Goal: Task Accomplishment & Management: Use online tool/utility

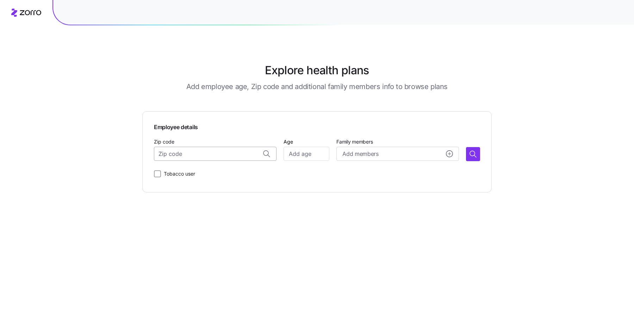
click at [206, 154] on input "Zip code" at bounding box center [215, 154] width 122 height 14
click at [246, 169] on span "99654, Matanuska-Susitna Borough, AK" at bounding box center [222, 172] width 99 height 9
type input "99654, Matanuska-Susitna Borough, AK"
click at [312, 158] on input "Age" at bounding box center [306, 154] width 46 height 14
type input "49"
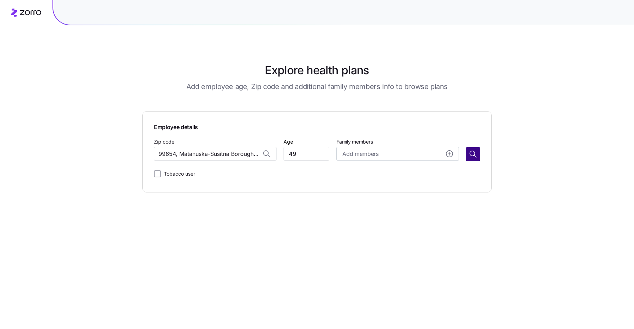
click at [471, 155] on icon "button" at bounding box center [472, 154] width 8 height 8
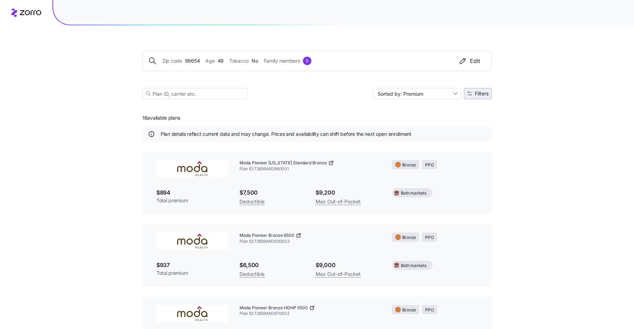
click at [484, 94] on span "Filters" at bounding box center [481, 93] width 14 height 5
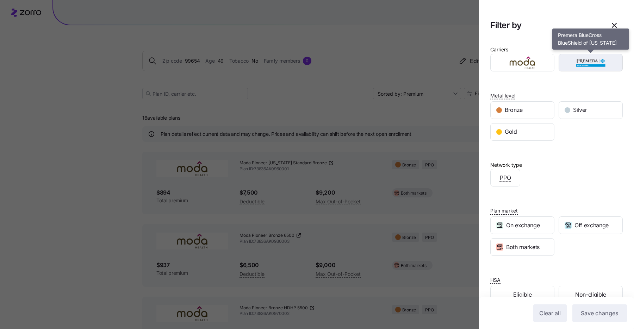
click at [593, 64] on img "button" at bounding box center [591, 63] width 52 height 14
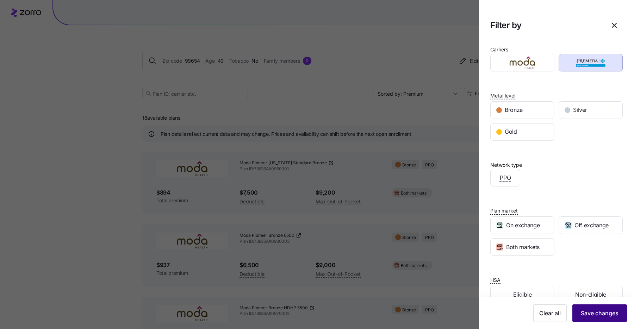
click at [607, 310] on span "Save changes" at bounding box center [599, 313] width 38 height 8
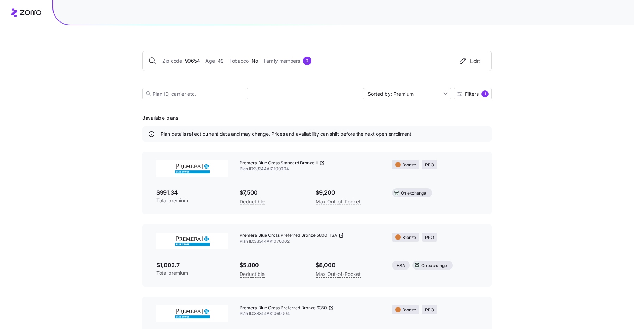
click at [476, 60] on div "Edit" at bounding box center [468, 61] width 21 height 8
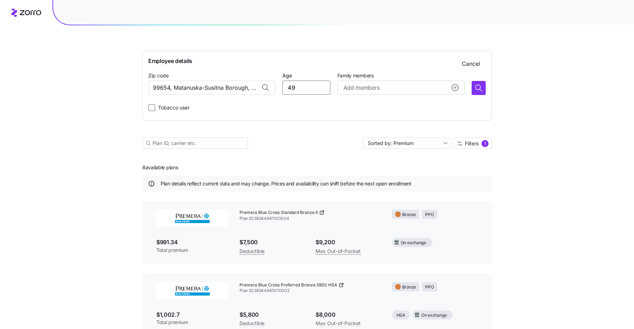
click at [300, 85] on input "49" at bounding box center [306, 88] width 48 height 14
type input "48"
click at [477, 90] on icon "button" at bounding box center [478, 88] width 8 height 8
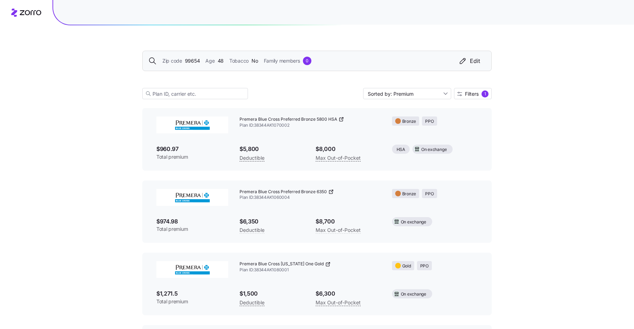
scroll to position [96, 0]
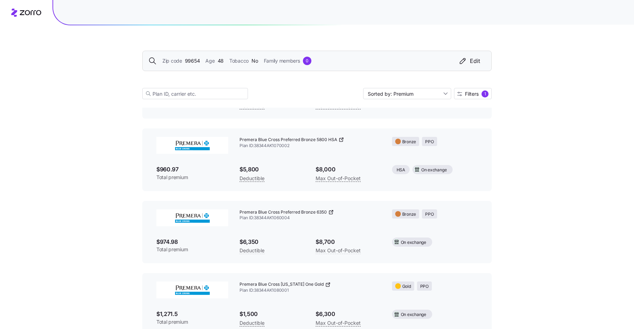
click at [191, 61] on span "99654" at bounding box center [192, 61] width 15 height 8
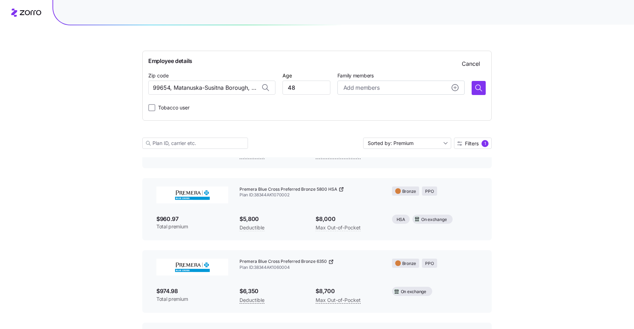
scroll to position [145, 0]
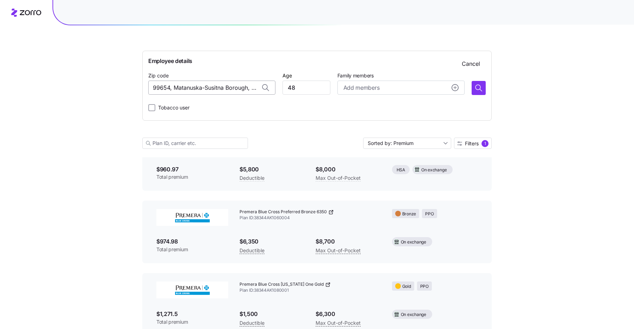
click at [245, 87] on input "99654, Matanuska-Susitna Borough, AK" at bounding box center [211, 88] width 127 height 14
drag, startPoint x: 161, startPoint y: 89, endPoint x: 272, endPoint y: 92, distance: 110.9
click at [272, 92] on div "99654, Matanuska-Susitna Borough, AK" at bounding box center [211, 88] width 127 height 14
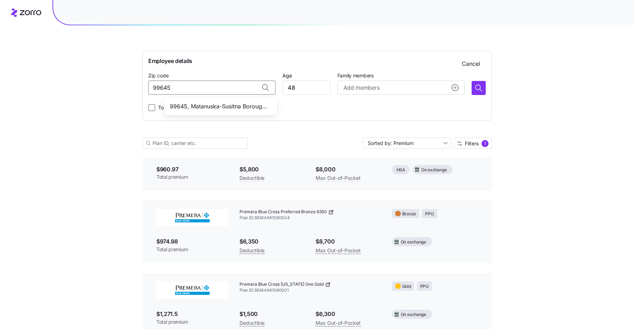
click at [225, 106] on span "99645, Matanuska-Susitna Borough, AK" at bounding box center [219, 106] width 99 height 9
type input "99645, Matanuska-Susitna Borough, AK"
click at [306, 85] on input "48" at bounding box center [306, 88] width 48 height 14
type input "4"
type input "44"
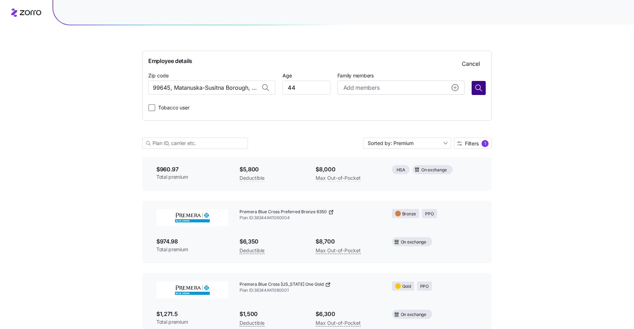
click at [477, 88] on icon "button" at bounding box center [478, 88] width 8 height 8
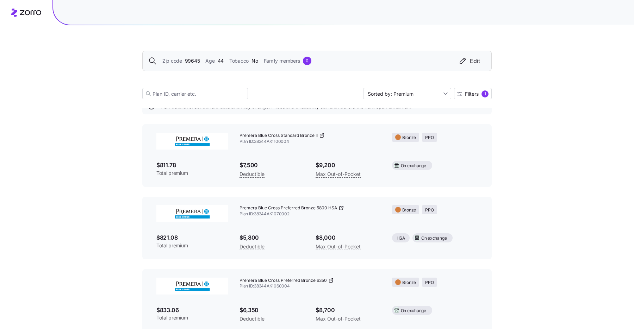
scroll to position [32, 0]
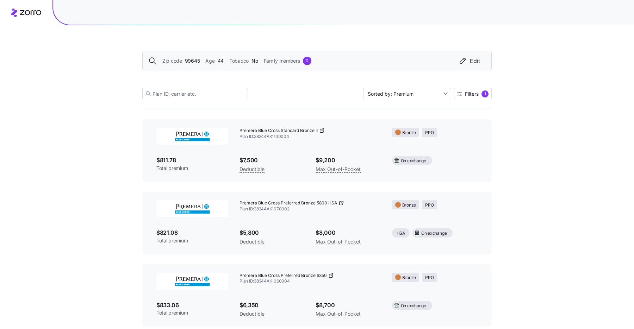
click at [196, 60] on span "99645" at bounding box center [192, 61] width 15 height 8
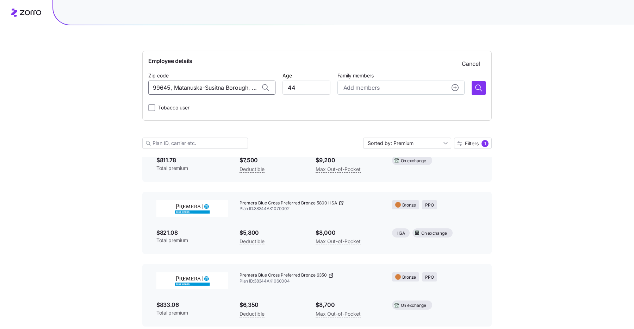
drag, startPoint x: 160, startPoint y: 87, endPoint x: 247, endPoint y: 100, distance: 88.6
click at [247, 100] on div "Employee details Cancel Zip code 99645, Matanuska-Susitna Borough, AK Age 44 Fa…" at bounding box center [316, 86] width 337 height 58
click at [223, 106] on span "99516, Anchorage Municipality, AK" at bounding box center [219, 106] width 99 height 9
type input "99516, Anchorage Municipality, AK"
drag, startPoint x: 307, startPoint y: 89, endPoint x: 285, endPoint y: 88, distance: 22.6
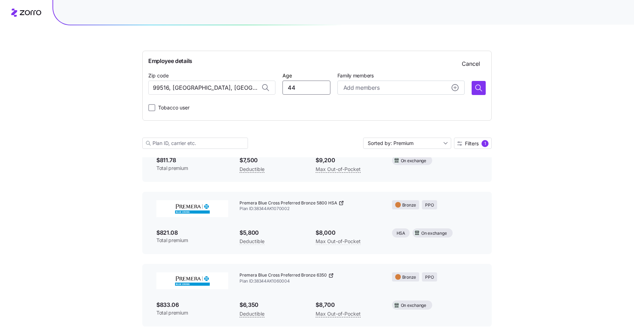
click at [285, 88] on input "44" at bounding box center [306, 88] width 48 height 14
type input "27"
click at [479, 88] on icon "button" at bounding box center [478, 88] width 8 height 8
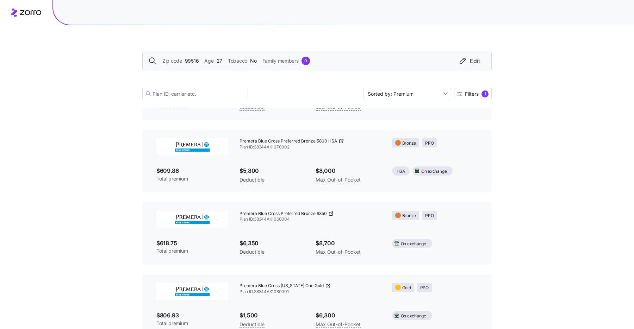
scroll to position [118, 0]
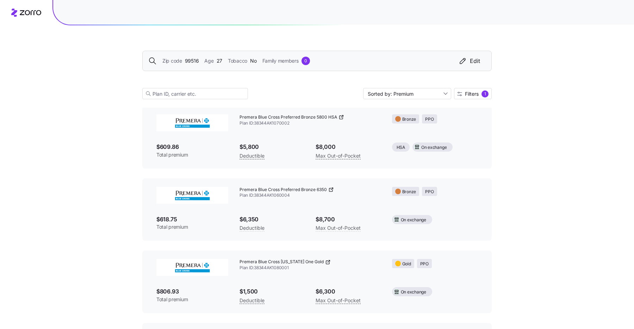
click at [193, 60] on span "99516" at bounding box center [192, 61] width 14 height 8
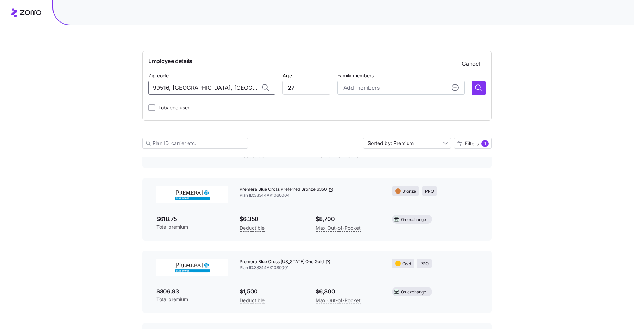
drag, startPoint x: 161, startPoint y: 88, endPoint x: 270, endPoint y: 87, distance: 109.1
click at [270, 87] on div "99516, Anchorage Municipality, AK" at bounding box center [211, 88] width 127 height 14
click at [234, 108] on span "99654, Matanuska-Susitna Borough, AK" at bounding box center [219, 106] width 99 height 9
type input "99654, Matanuska-Susitna Borough, AK"
drag, startPoint x: 296, startPoint y: 91, endPoint x: 278, endPoint y: 87, distance: 18.3
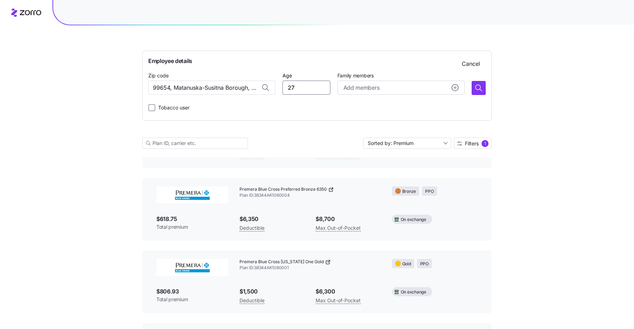
click at [278, 87] on div "Zip code 99654, Matanuska-Susitna Borough, AK Age 27 Family members Add members" at bounding box center [316, 83] width 337 height 24
type input "58"
click at [441, 88] on div "Add members" at bounding box center [400, 87] width 115 height 9
click at [359, 137] on input "Age" at bounding box center [362, 133] width 35 height 14
type input "55"
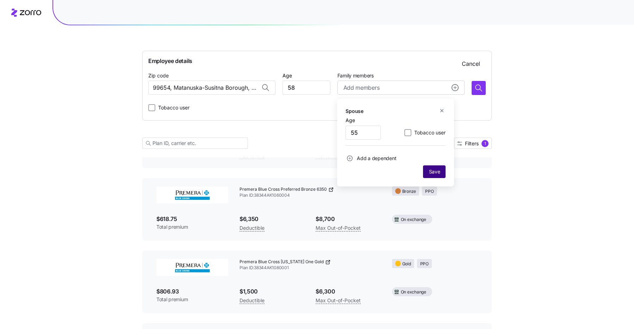
click at [436, 172] on span "Save" at bounding box center [434, 171] width 11 height 7
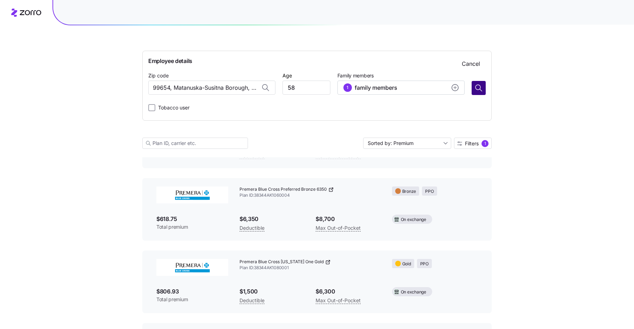
click at [480, 85] on icon "button" at bounding box center [478, 88] width 8 height 8
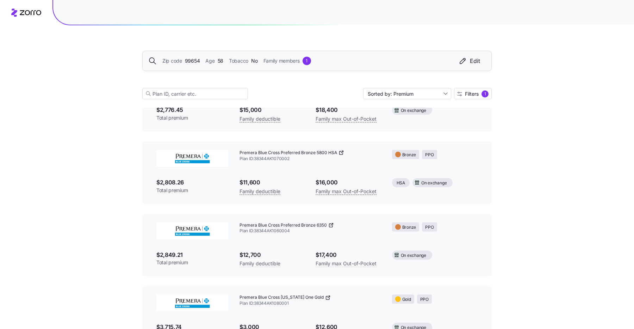
scroll to position [85, 0]
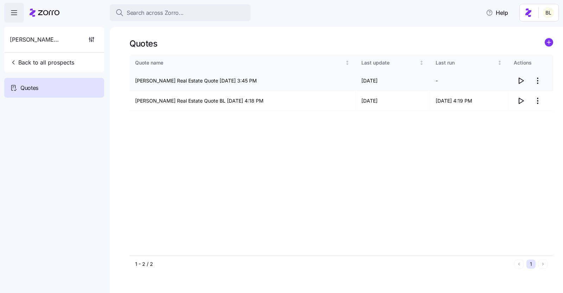
click at [521, 78] on icon "button" at bounding box center [521, 80] width 8 height 8
click at [538, 82] on html "Search across Zorro... Help Jack White Real Estate Back to all prospects Quotes…" at bounding box center [281, 144] width 563 height 288
click at [531, 95] on div "Edit quote" at bounding box center [509, 97] width 65 height 11
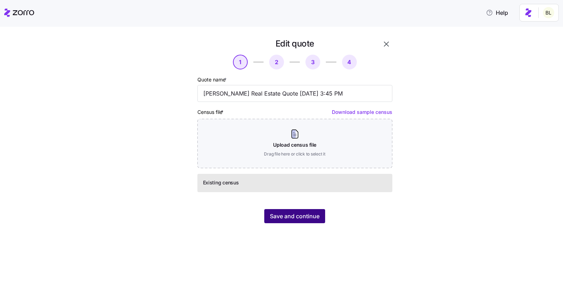
click at [297, 215] on span "Save and continue" at bounding box center [295, 216] width 50 height 8
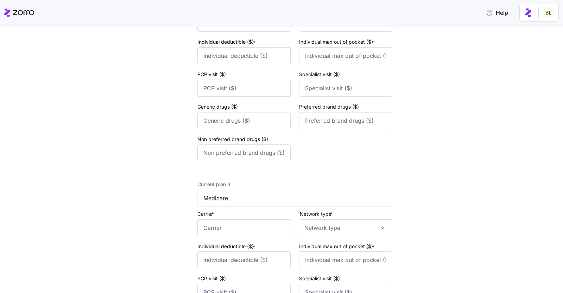
scroll to position [481, 0]
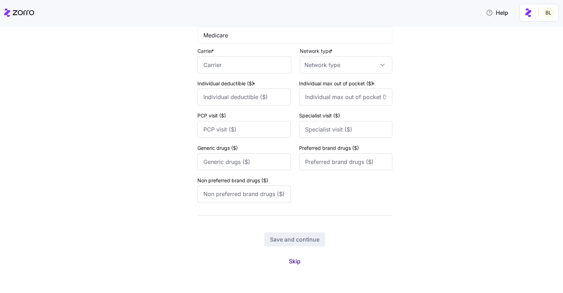
click at [298, 259] on span "Skip" at bounding box center [295, 261] width 12 height 8
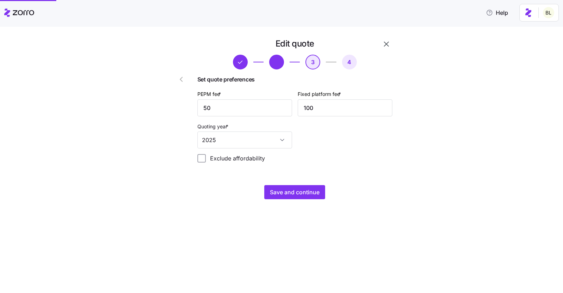
scroll to position [0, 0]
click at [289, 192] on span "Save and continue" at bounding box center [295, 192] width 50 height 8
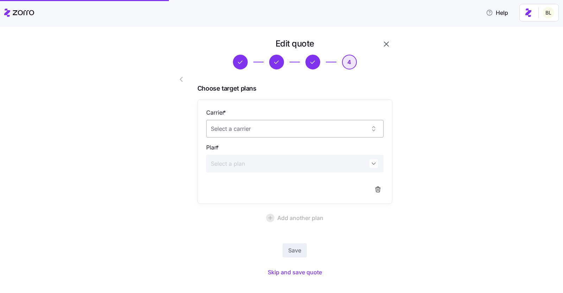
click at [267, 126] on input "Carrier *" at bounding box center [294, 129] width 177 height 18
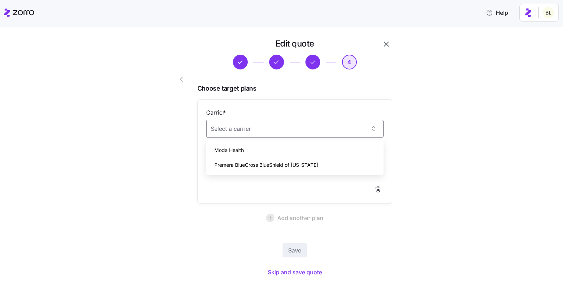
click at [263, 163] on span "Premera BlueCross BlueShield of Alaska" at bounding box center [266, 165] width 104 height 8
type input "Premera BlueCross BlueShield of Alaska"
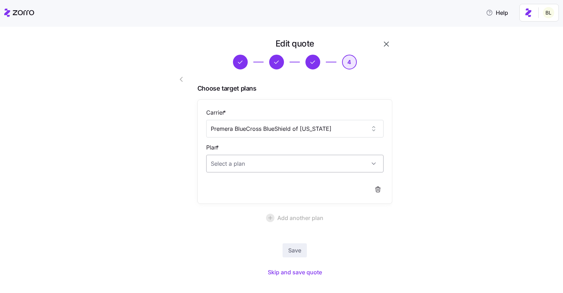
click at [267, 165] on input "Plan *" at bounding box center [294, 164] width 177 height 18
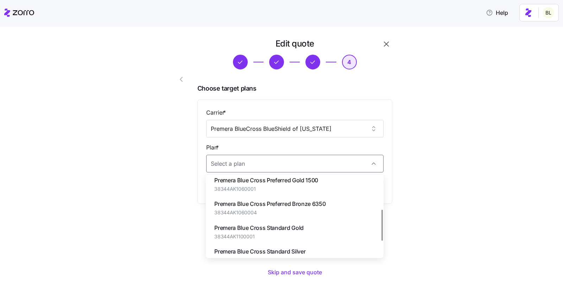
scroll to position [77, 0]
click at [276, 203] on span "Premera Blue Cross Preferred Bronze 6350" at bounding box center [269, 203] width 111 height 9
type input "Premera Blue Cross Preferred Bronze 6350"
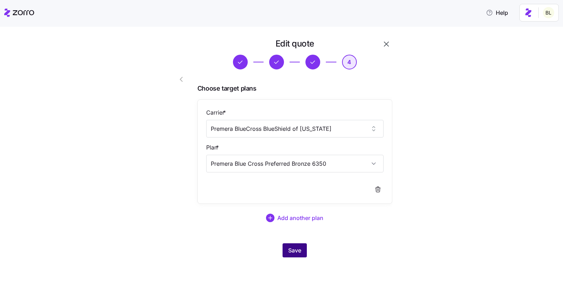
click at [297, 245] on button "Save" at bounding box center [295, 250] width 24 height 14
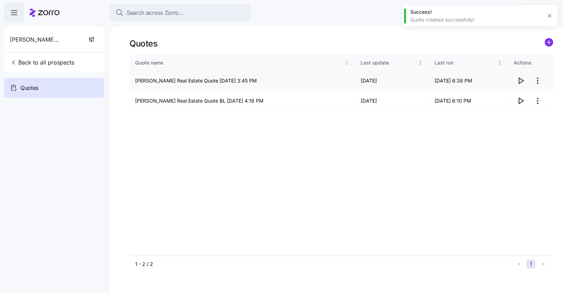
click at [521, 78] on icon "button" at bounding box center [521, 80] width 8 height 8
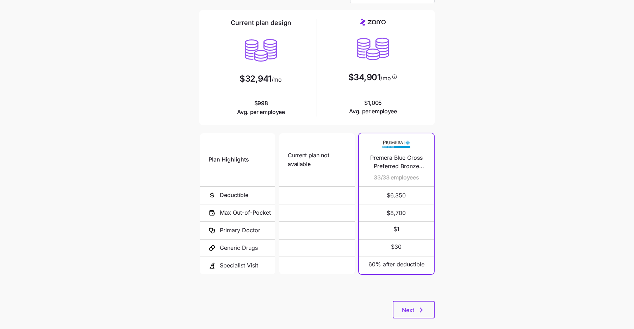
scroll to position [55, 0]
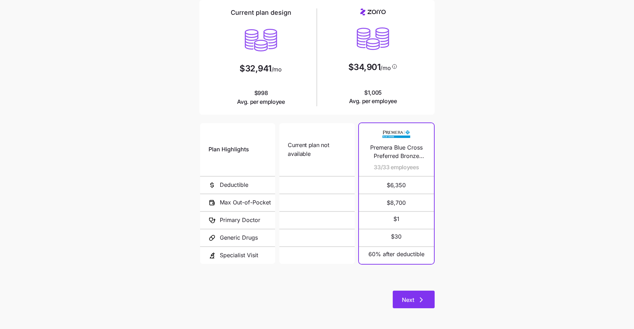
click at [398, 303] on button "Next" at bounding box center [413, 300] width 42 height 18
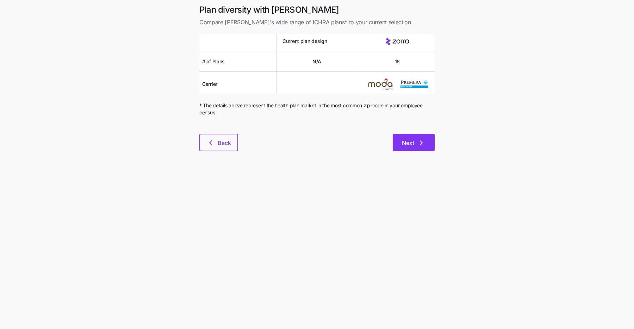
click at [415, 147] on button "Next" at bounding box center [413, 143] width 42 height 18
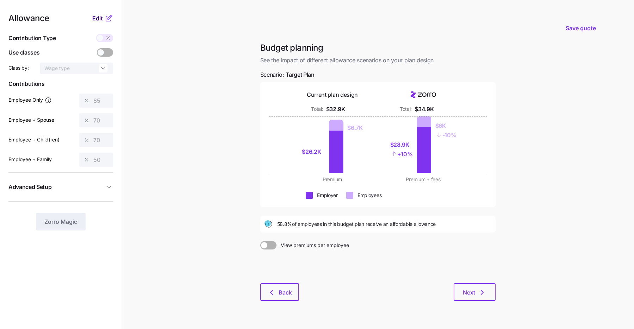
click at [97, 19] on span "Edit" at bounding box center [97, 18] width 11 height 8
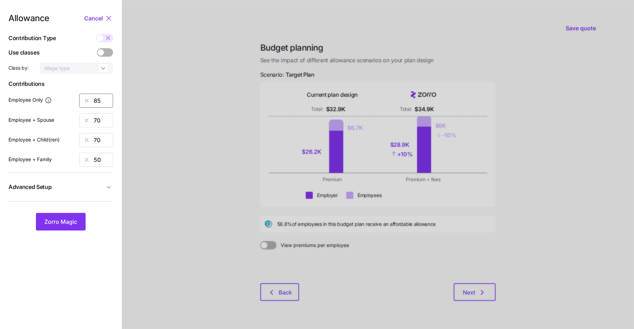
click at [98, 102] on input "85" at bounding box center [96, 101] width 34 height 14
type input "90"
type input "65"
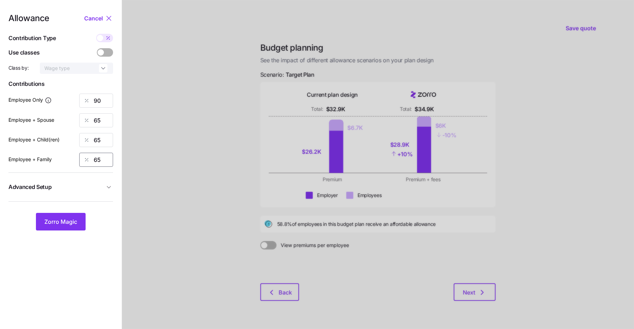
type input "65"
click at [70, 188] on span "Advanced Setup" at bounding box center [56, 187] width 96 height 9
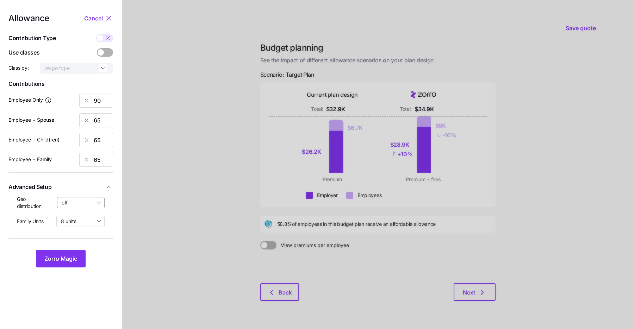
click at [84, 202] on input "off" at bounding box center [81, 202] width 48 height 11
click at [85, 241] on span "By state (1)" at bounding box center [77, 244] width 26 height 8
type input "By state (1)"
click at [73, 263] on button "Zorro Magic" at bounding box center [61, 259] width 50 height 18
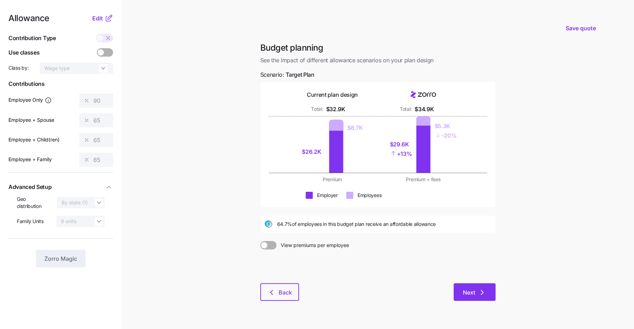
click at [474, 295] on span "Next" at bounding box center [469, 292] width 12 height 8
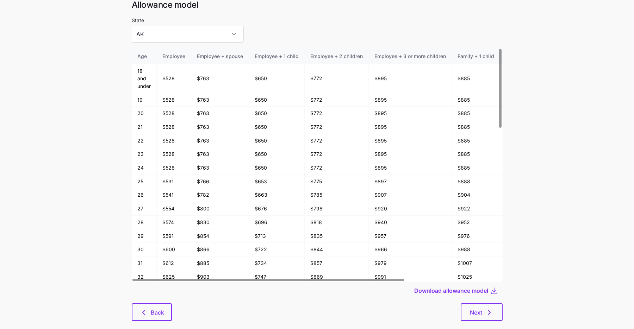
scroll to position [38, 0]
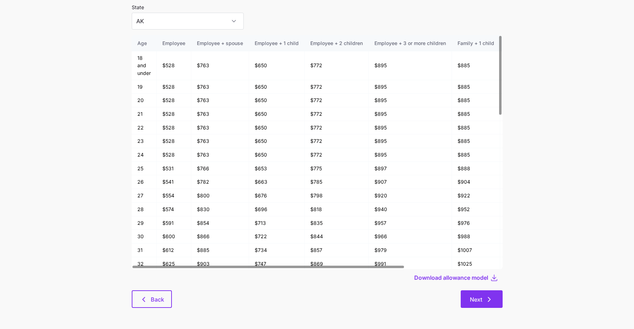
click at [490, 301] on icon "button" at bounding box center [489, 299] width 8 height 8
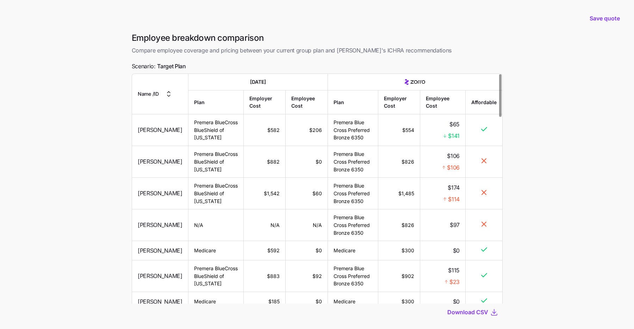
scroll to position [39, 0]
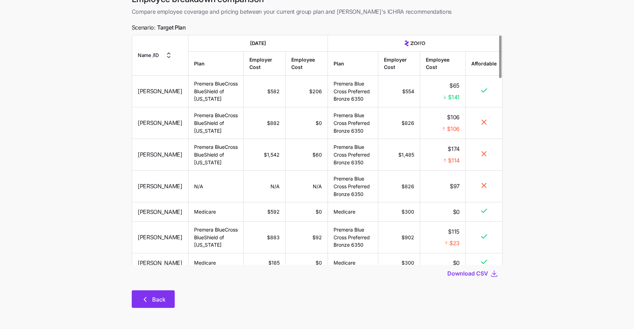
click at [156, 300] on span "Back" at bounding box center [158, 299] width 13 height 8
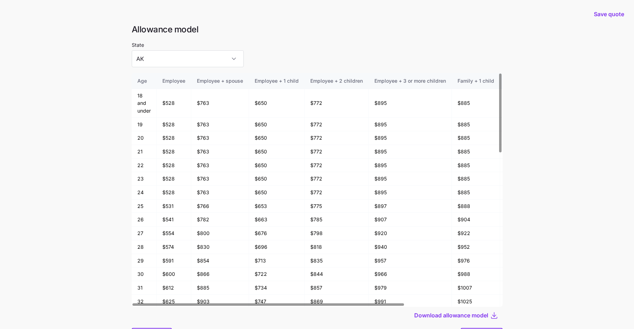
scroll to position [38, 0]
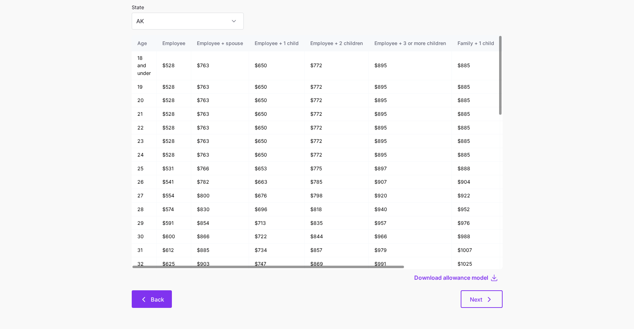
click at [150, 301] on span "Back" at bounding box center [152, 299] width 22 height 8
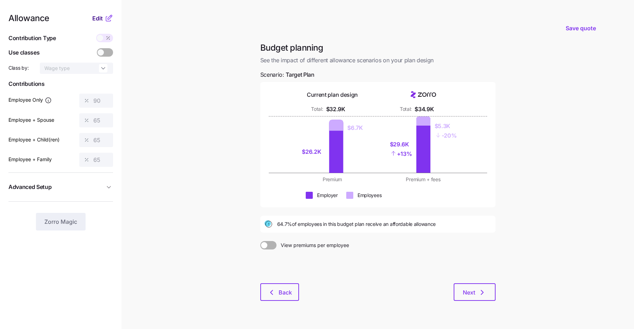
click at [99, 15] on span "Edit" at bounding box center [97, 18] width 11 height 8
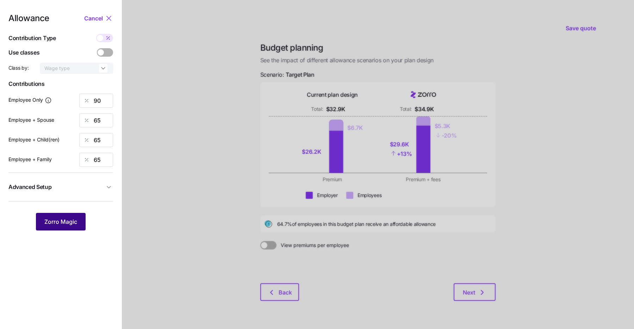
click at [69, 224] on span "Zorro Magic" at bounding box center [60, 222] width 33 height 8
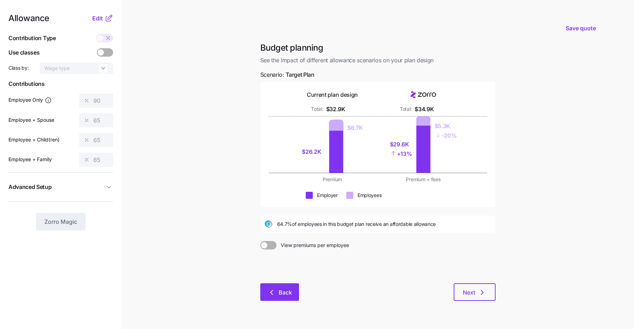
click at [272, 300] on button "Back" at bounding box center [279, 292] width 39 height 18
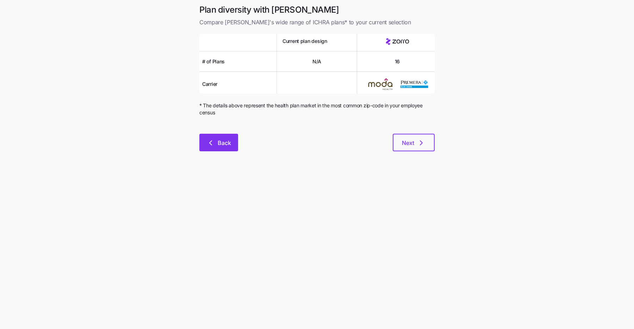
click at [225, 135] on button "Back" at bounding box center [218, 143] width 39 height 18
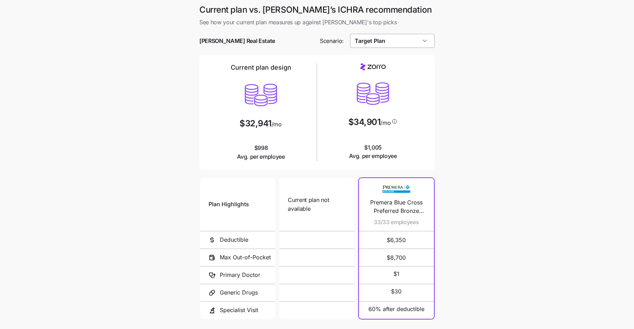
click at [383, 35] on input "Target Plan" at bounding box center [392, 41] width 85 height 14
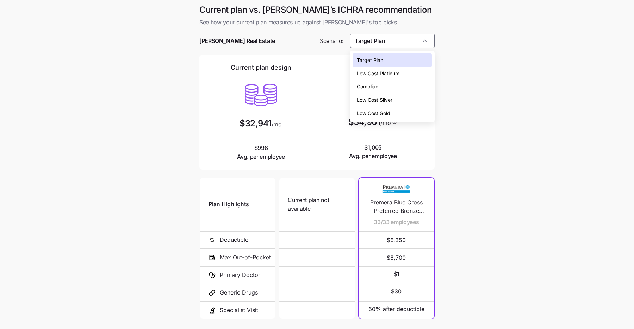
click at [386, 87] on div "Compliant" at bounding box center [391, 86] width 79 height 13
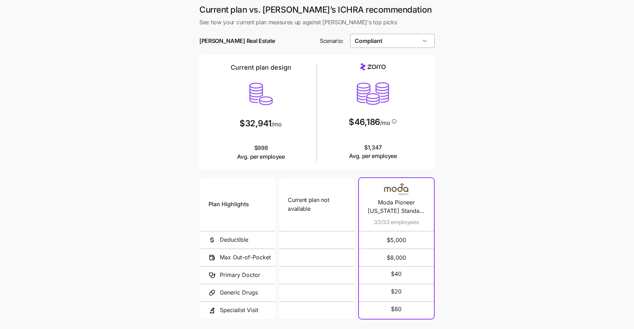
click at [410, 40] on input "Compliant" at bounding box center [392, 41] width 85 height 14
click at [398, 102] on div "Low Cost Silver" at bounding box center [391, 99] width 79 height 13
type input "Low Cost Silver"
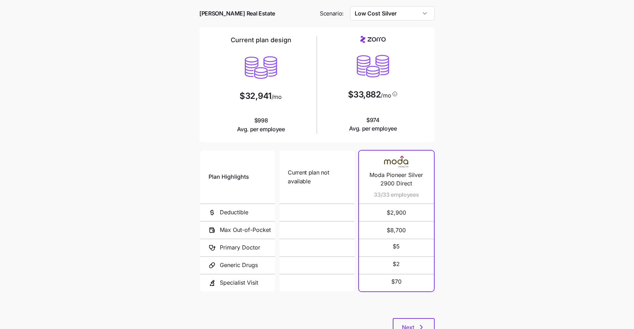
scroll to position [55, 0]
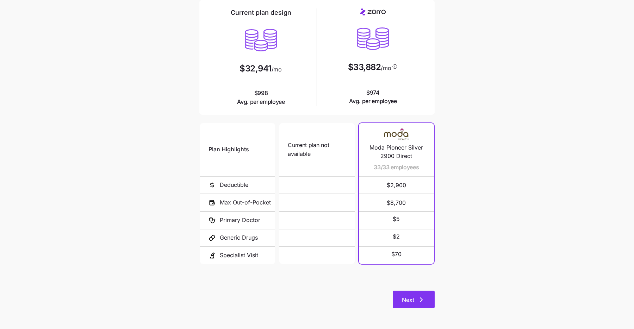
click at [417, 300] on icon "button" at bounding box center [421, 300] width 8 height 8
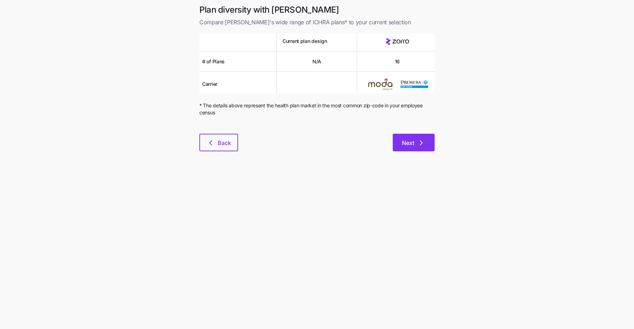
click at [413, 146] on span "Next" at bounding box center [408, 143] width 12 height 8
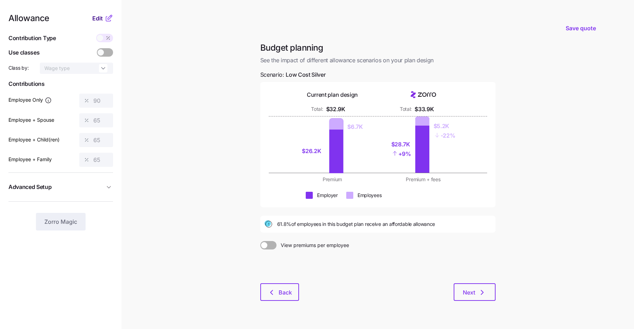
click at [98, 20] on span "Edit" at bounding box center [97, 18] width 11 height 8
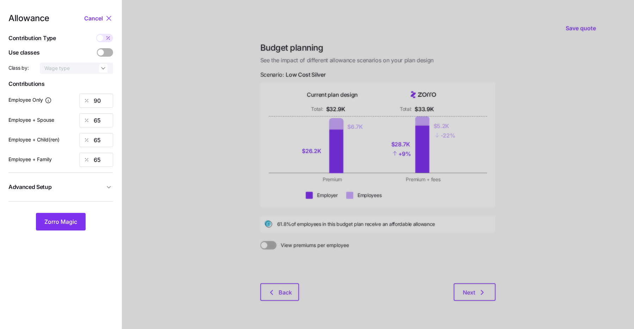
click at [102, 37] on span at bounding box center [100, 38] width 6 height 6
click at [96, 34] on input "checkbox" at bounding box center [96, 34] width 0 height 0
type input "946"
type input "1366"
type input "1134"
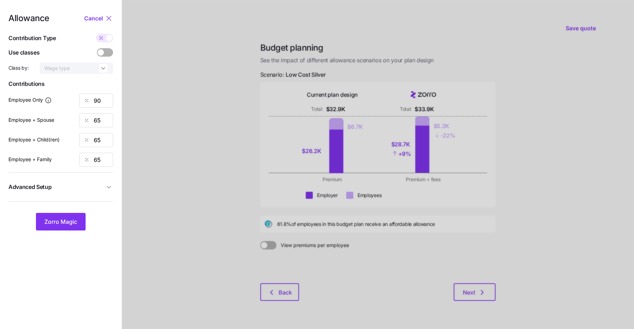
type input "1817"
click at [100, 100] on input "946" at bounding box center [96, 101] width 34 height 14
type input "1000"
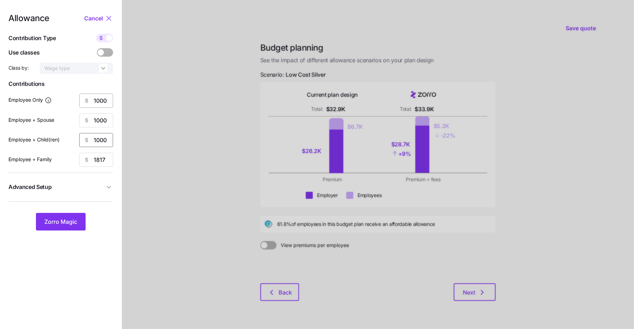
type input "1000"
click at [63, 222] on span "Zorro Magic" at bounding box center [60, 222] width 33 height 8
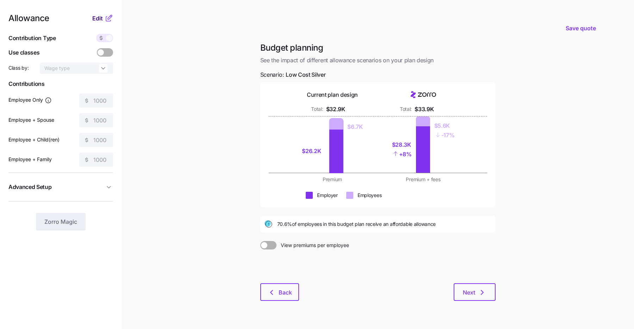
click at [99, 19] on span "Edit" at bounding box center [97, 18] width 11 height 8
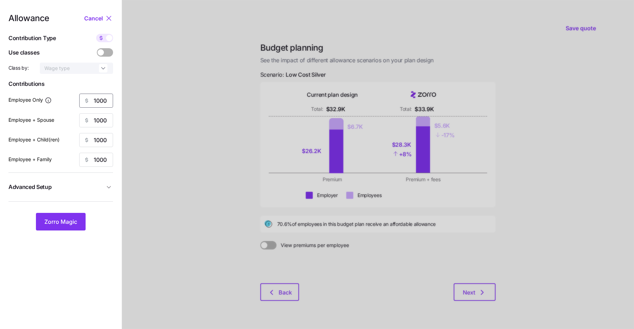
click at [98, 101] on input "1000" at bounding box center [96, 101] width 34 height 14
type input "1150"
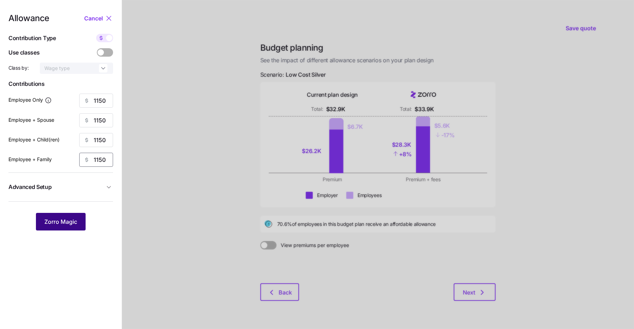
type input "1150"
click at [76, 223] on span "Zorro Magic" at bounding box center [60, 222] width 33 height 8
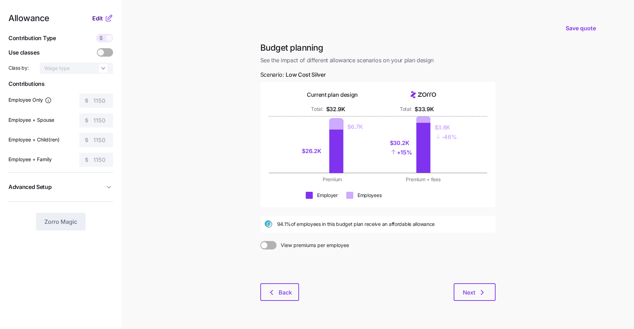
click at [102, 19] on span "Edit" at bounding box center [97, 18] width 11 height 8
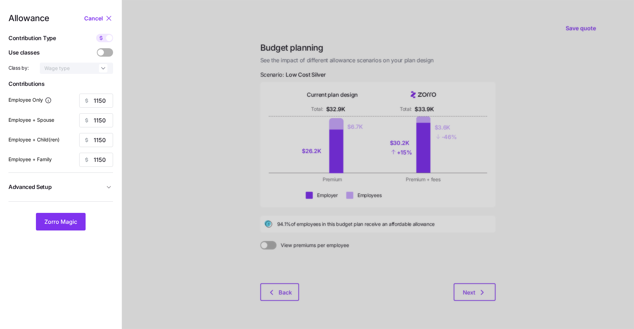
click at [104, 38] on span at bounding box center [101, 38] width 10 height 8
click at [96, 34] on input "checkbox" at bounding box center [96, 34] width 0 height 0
type input "109"
type input "55"
type input "66"
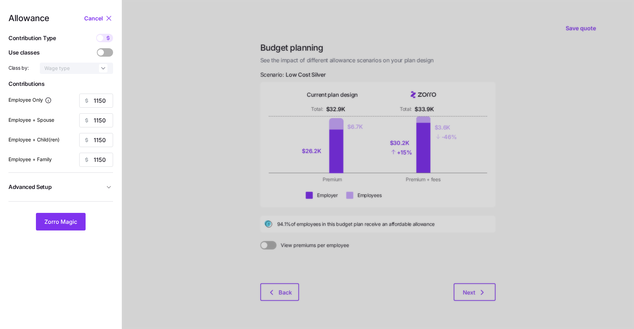
type input "41"
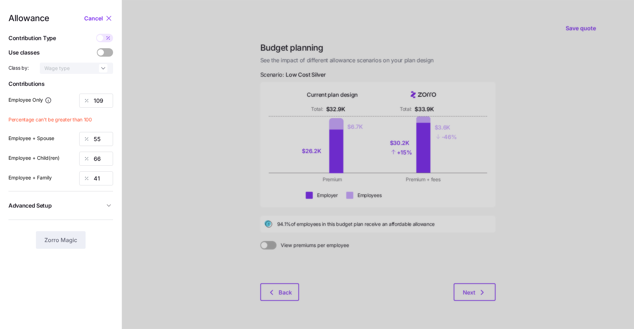
click at [105, 37] on icon at bounding box center [108, 38] width 6 height 6
click at [96, 34] on input "checkbox" at bounding box center [96, 34] width 0 height 0
type input "1150"
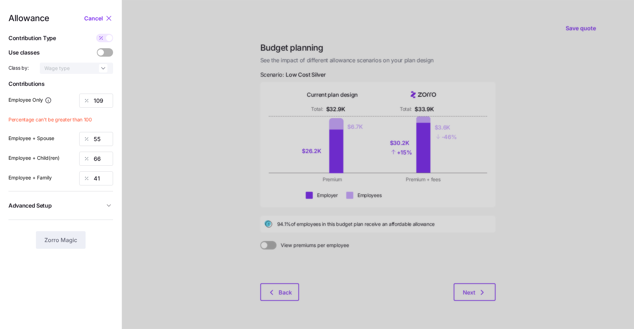
type input "1150"
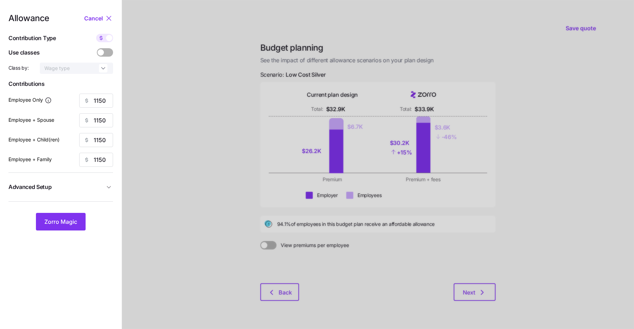
click at [266, 294] on div at bounding box center [378, 173] width 512 height 346
click at [61, 221] on span "Zorro Magic" at bounding box center [60, 222] width 33 height 8
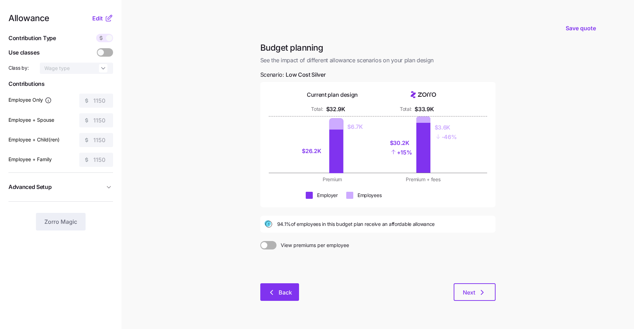
click at [275, 296] on button "Back" at bounding box center [279, 292] width 39 height 18
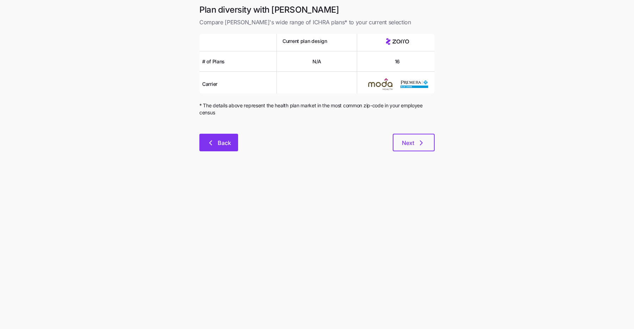
click at [226, 141] on span "Back" at bounding box center [224, 143] width 13 height 8
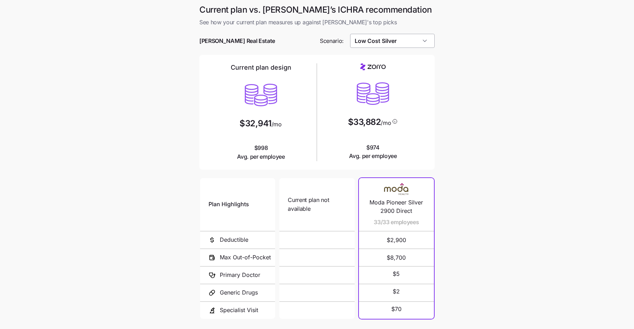
click at [389, 41] on input "Low Cost Silver" at bounding box center [392, 41] width 85 height 14
click at [391, 87] on div "Compliant" at bounding box center [391, 86] width 79 height 13
type input "Compliant"
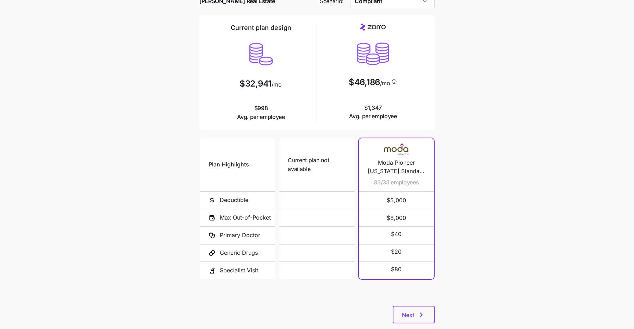
scroll to position [55, 0]
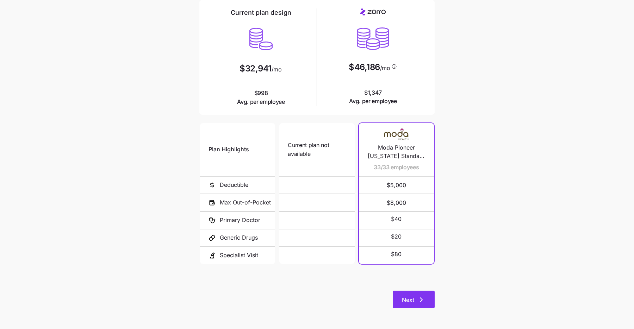
click at [416, 302] on span "Next" at bounding box center [414, 300] width 24 height 8
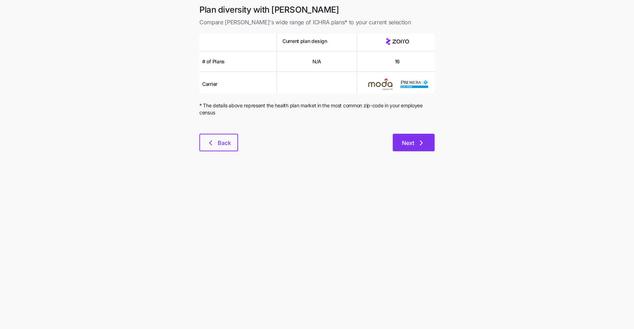
click at [423, 145] on icon "button" at bounding box center [421, 143] width 8 height 8
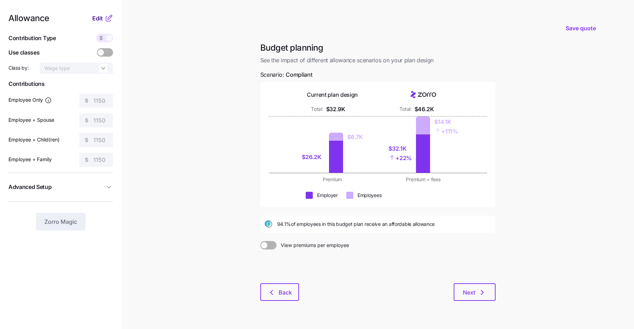
click at [102, 16] on span "Edit" at bounding box center [97, 18] width 11 height 8
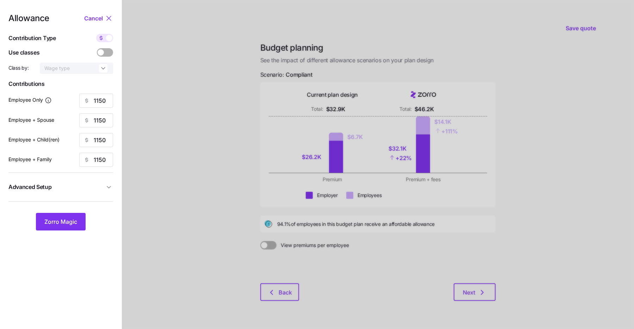
click at [102, 39] on icon at bounding box center [101, 38] width 2 height 3
click at [96, 34] on input "checkbox" at bounding box center [96, 34] width 0 height 0
type input "78"
type input "39"
type input "47"
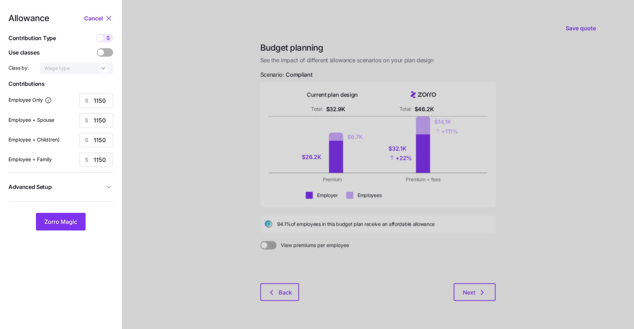
type input "29"
click at [73, 219] on span "Zorro Magic" at bounding box center [60, 222] width 33 height 8
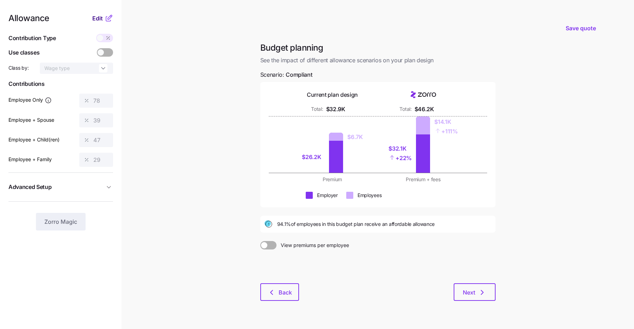
click at [101, 17] on span "Edit" at bounding box center [97, 18] width 11 height 8
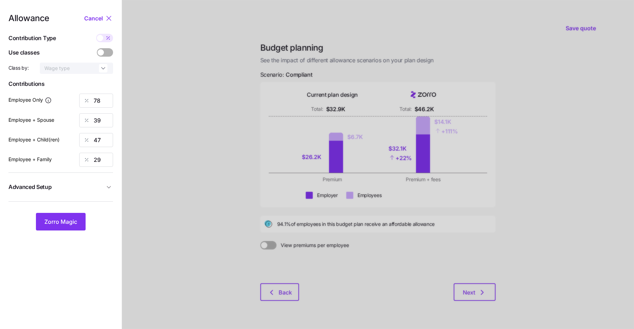
click at [105, 37] on span at bounding box center [108, 38] width 10 height 8
click at [96, 34] on input "checkbox" at bounding box center [96, 34] width 0 height 0
type input "1150"
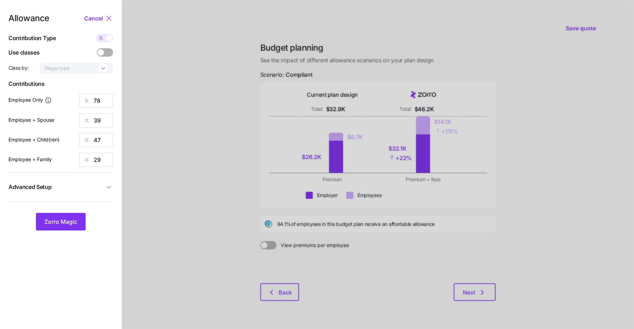
type input "1150"
click at [99, 99] on input "1150" at bounding box center [96, 101] width 34 height 14
type input "1000"
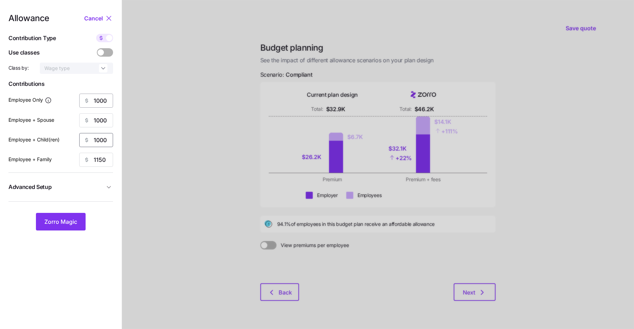
type input "1000"
click at [73, 221] on span "Zorro Magic" at bounding box center [60, 222] width 33 height 8
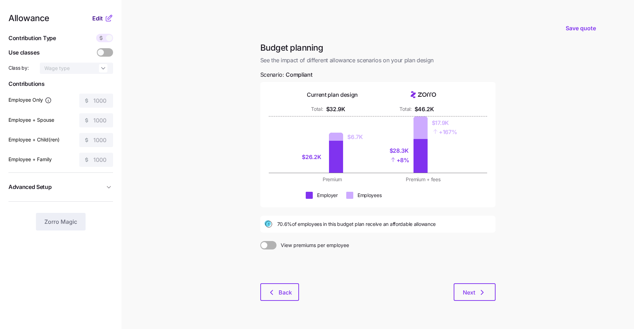
click at [98, 18] on span "Edit" at bounding box center [97, 18] width 11 height 8
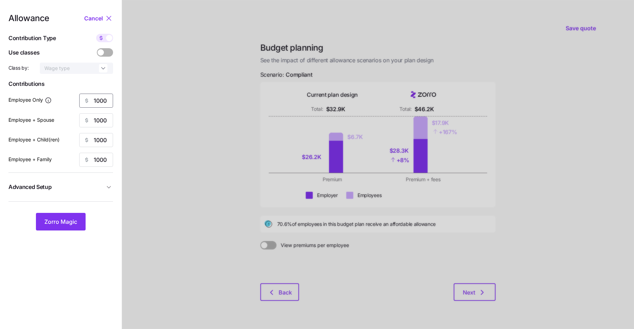
click at [98, 101] on input "1000" at bounding box center [96, 101] width 34 height 14
type input "1050"
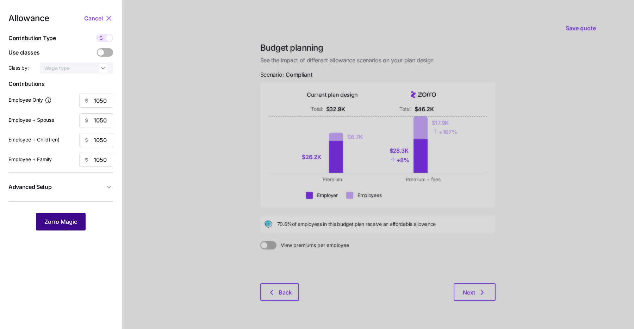
click at [77, 225] on span "Zorro Magic" at bounding box center [60, 222] width 33 height 8
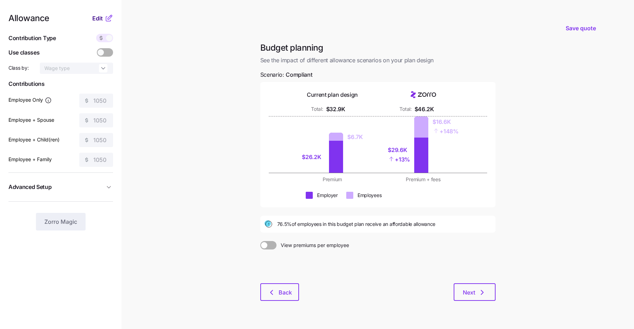
click at [100, 18] on span "Edit" at bounding box center [97, 18] width 11 height 8
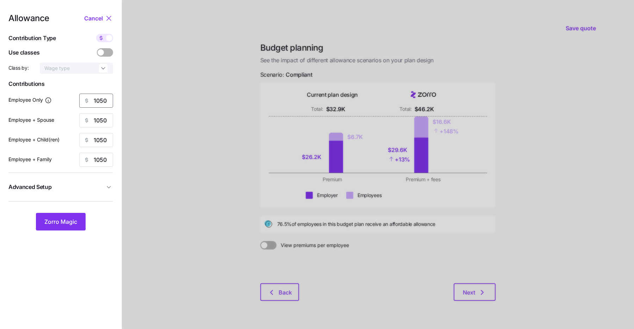
click at [98, 99] on input "1050" at bounding box center [96, 101] width 34 height 14
type input "1125"
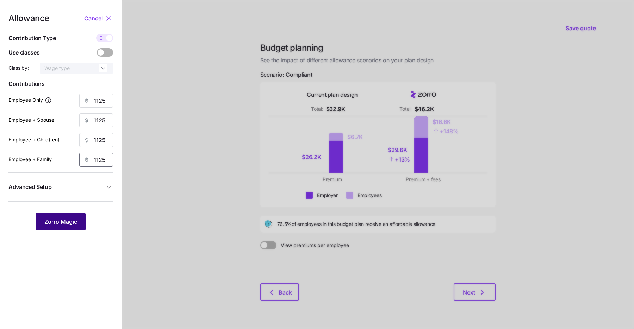
type input "1125"
click at [74, 218] on span "Zorro Magic" at bounding box center [60, 222] width 33 height 8
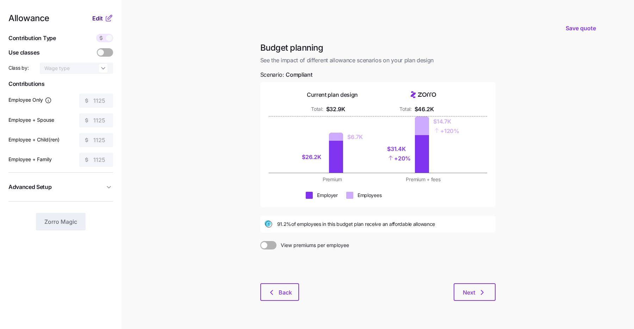
click at [100, 20] on span "Edit" at bounding box center [97, 18] width 11 height 8
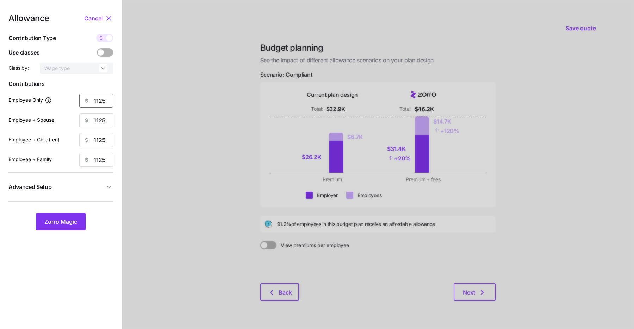
click at [104, 103] on input "1125" at bounding box center [96, 101] width 34 height 14
type input "1120"
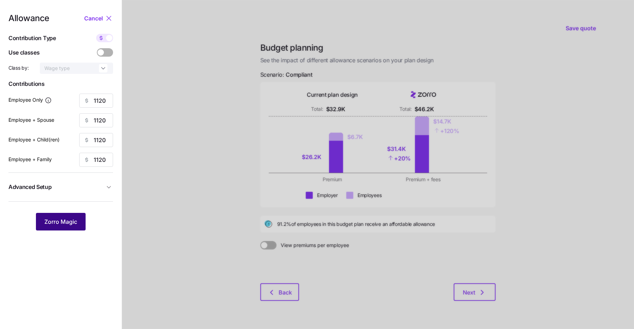
click at [65, 219] on span "Zorro Magic" at bounding box center [60, 222] width 33 height 8
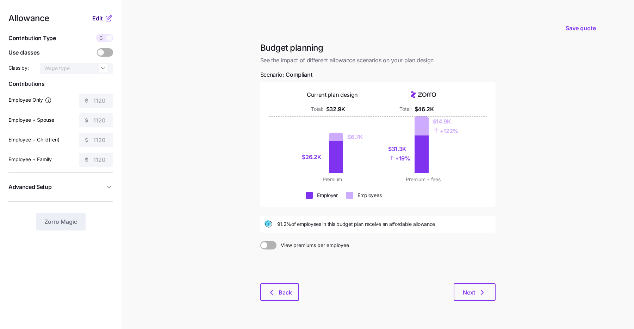
click at [101, 20] on span "Edit" at bounding box center [97, 18] width 11 height 8
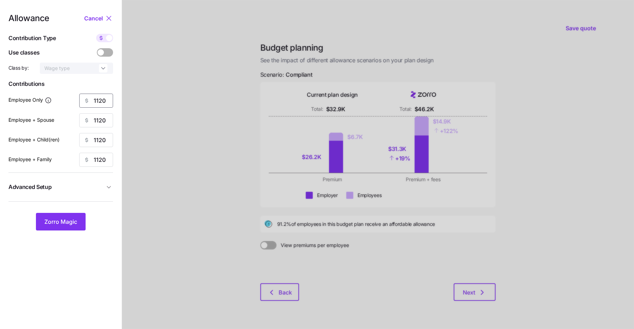
click at [106, 103] on input "1120" at bounding box center [96, 101] width 34 height 14
click at [57, 224] on span "Zorro Magic" at bounding box center [60, 222] width 33 height 8
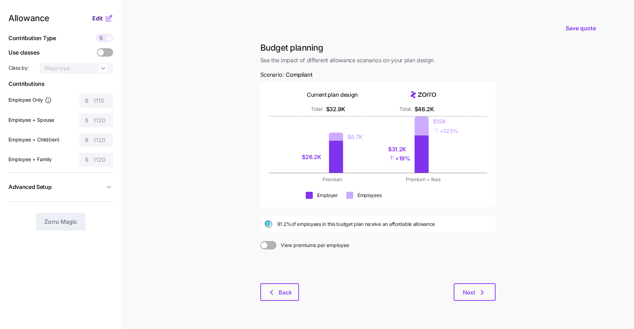
click at [98, 21] on span "Edit" at bounding box center [97, 18] width 11 height 8
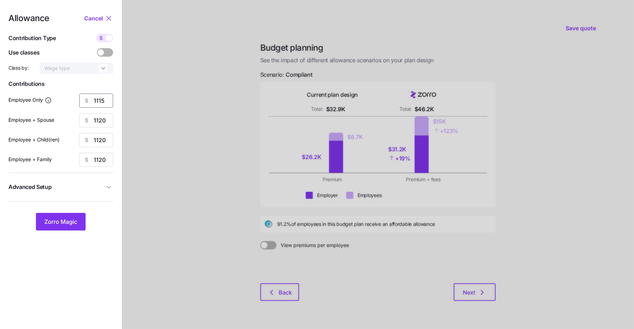
click at [106, 102] on input "1115" at bounding box center [96, 101] width 34 height 14
type input "1110"
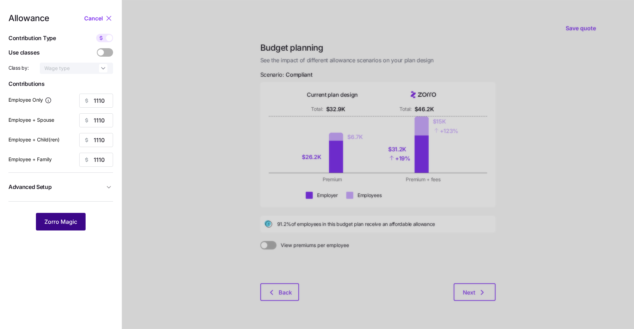
click at [71, 225] on span "Zorro Magic" at bounding box center [60, 222] width 33 height 8
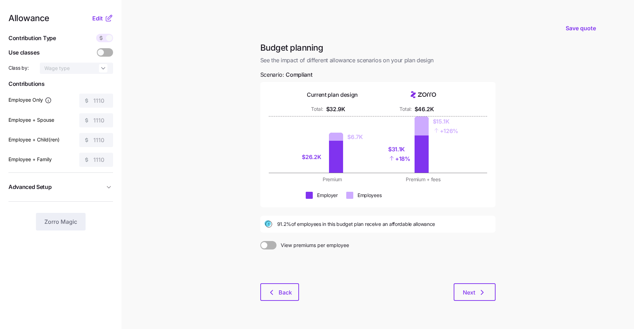
click at [95, 25] on div "Allowance Edit Contribution Type Use classes Class by: Wage type Contributions …" at bounding box center [60, 122] width 105 height 216
click at [96, 19] on span "Edit" at bounding box center [97, 18] width 11 height 8
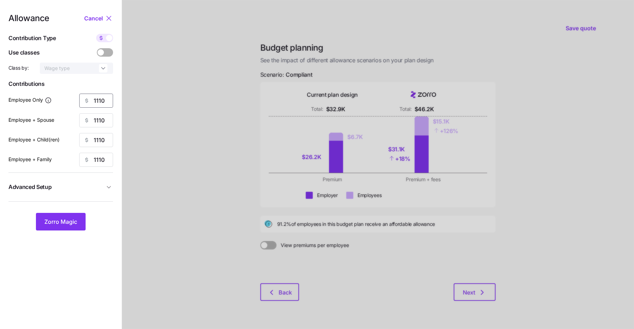
click at [104, 100] on input "1110" at bounding box center [96, 101] width 34 height 14
type input "1105"
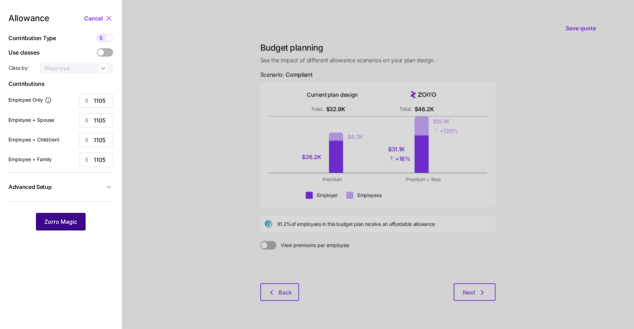
click at [74, 219] on span "Zorro Magic" at bounding box center [60, 222] width 33 height 8
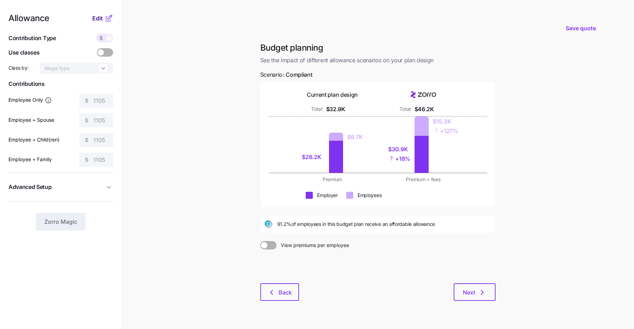
click at [99, 21] on span "Edit" at bounding box center [97, 18] width 11 height 8
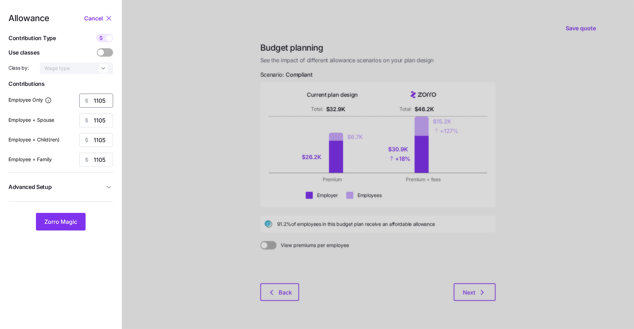
click at [100, 101] on input "1105" at bounding box center [96, 101] width 34 height 14
type input "1100"
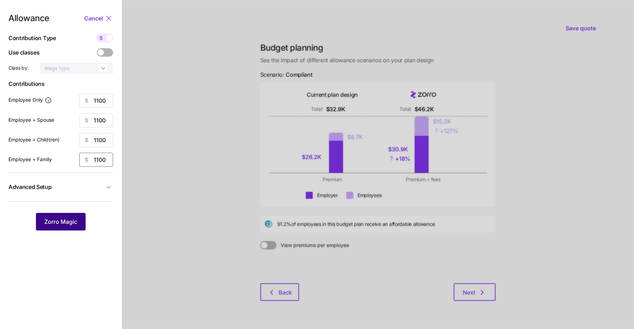
type input "1100"
click at [77, 214] on button "Zorro Magic" at bounding box center [61, 222] width 50 height 18
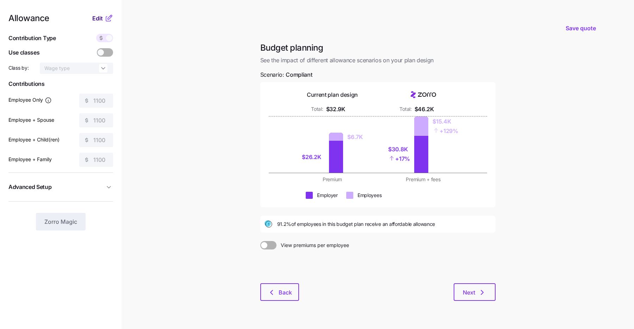
click at [100, 16] on span "Edit" at bounding box center [97, 18] width 11 height 8
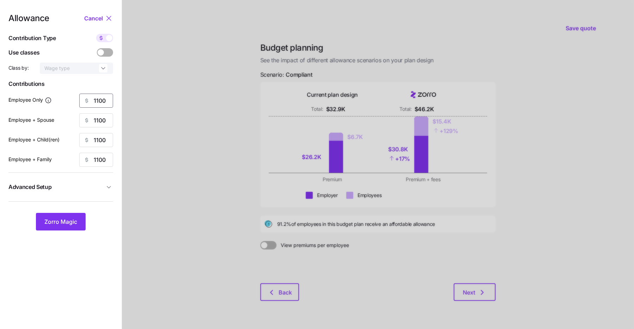
click at [100, 101] on input "1100" at bounding box center [96, 101] width 34 height 14
type input "1150"
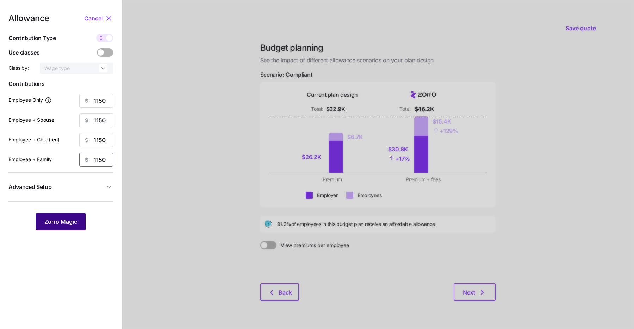
type input "1150"
click at [74, 223] on span "Zorro Magic" at bounding box center [60, 222] width 33 height 8
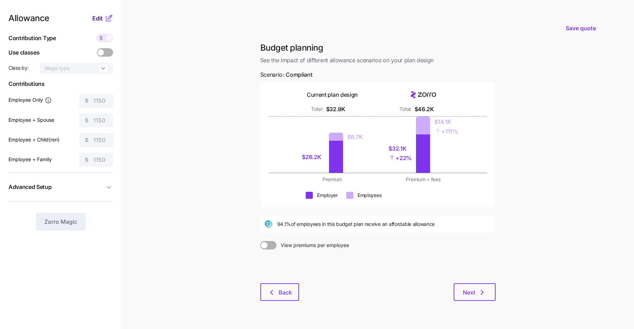
click at [103, 18] on button "Edit" at bounding box center [98, 18] width 12 height 8
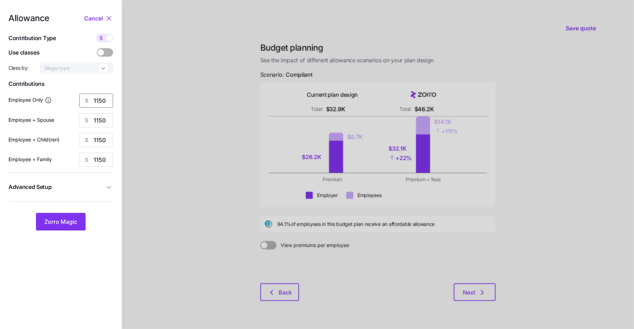
click at [101, 99] on input "1150" at bounding box center [96, 101] width 34 height 14
type input "1250"
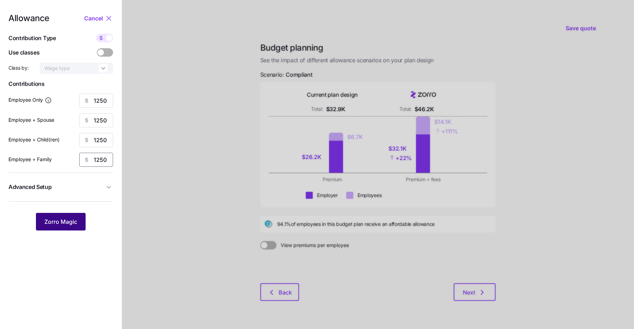
type input "1250"
click at [70, 223] on span "Zorro Magic" at bounding box center [60, 222] width 33 height 8
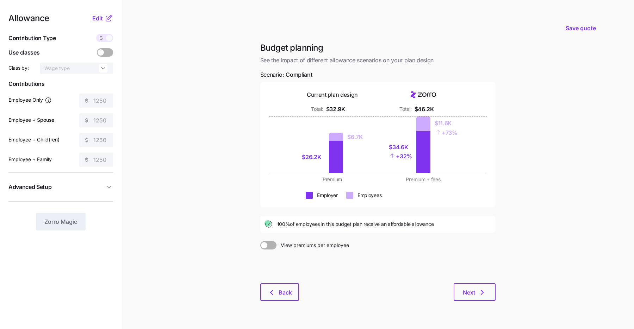
click at [105, 15] on icon at bounding box center [109, 18] width 8 height 8
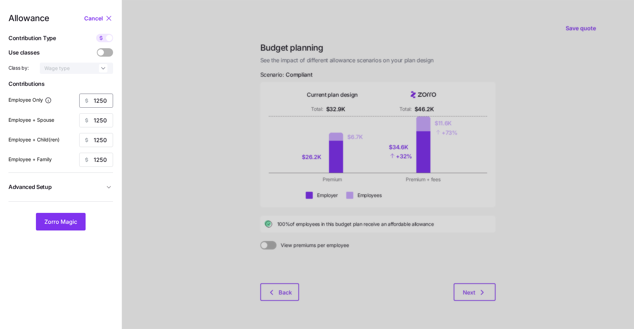
click at [97, 98] on input "1250" at bounding box center [96, 101] width 34 height 14
type input "1050"
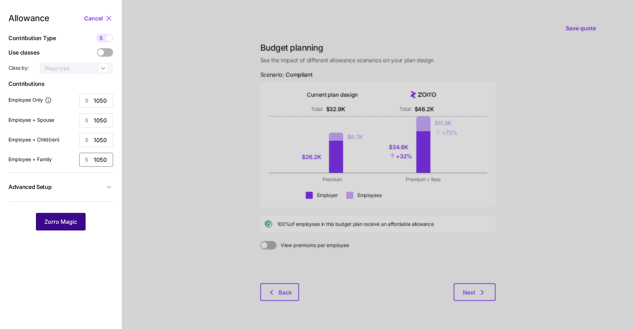
type input "1050"
click at [71, 220] on span "Zorro Magic" at bounding box center [60, 222] width 33 height 8
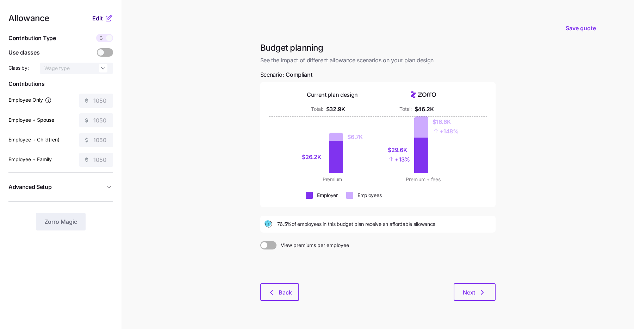
click at [102, 18] on span "Edit" at bounding box center [97, 18] width 11 height 8
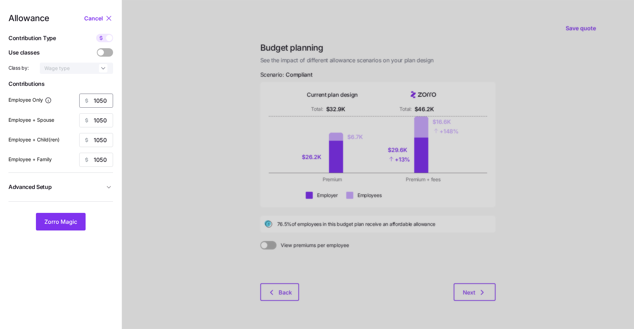
click at [107, 96] on input "1050" at bounding box center [96, 101] width 34 height 14
type input "1040"
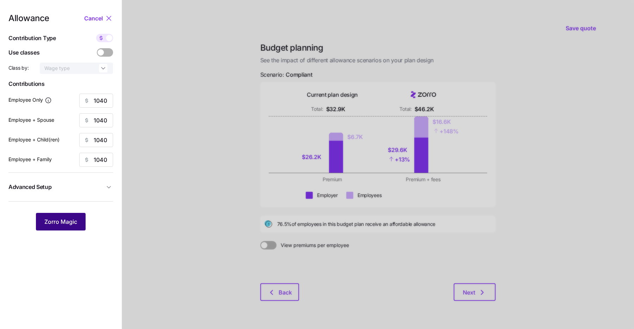
click at [70, 215] on button "Zorro Magic" at bounding box center [61, 222] width 50 height 18
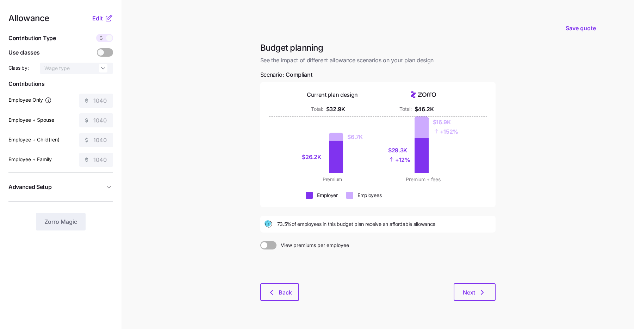
click at [94, 23] on div "Allowance Edit Contribution Type Use classes Class by: Wage type Contributions …" at bounding box center [60, 122] width 105 height 216
click at [101, 16] on span "Edit" at bounding box center [97, 18] width 11 height 8
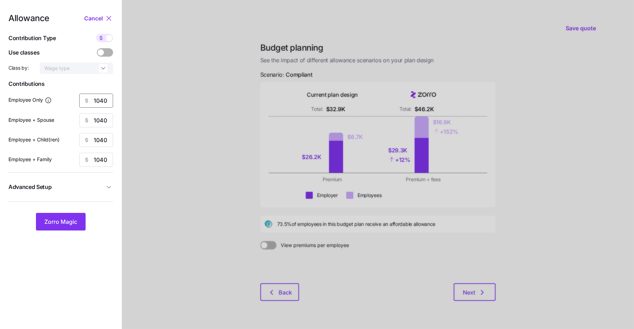
click at [107, 102] on input "1040" at bounding box center [96, 101] width 34 height 14
type input "1045"
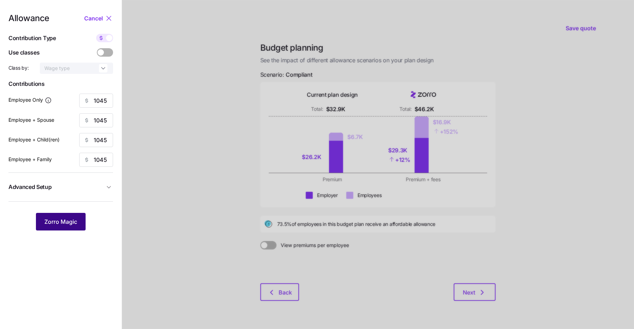
click at [73, 220] on span "Zorro Magic" at bounding box center [60, 222] width 33 height 8
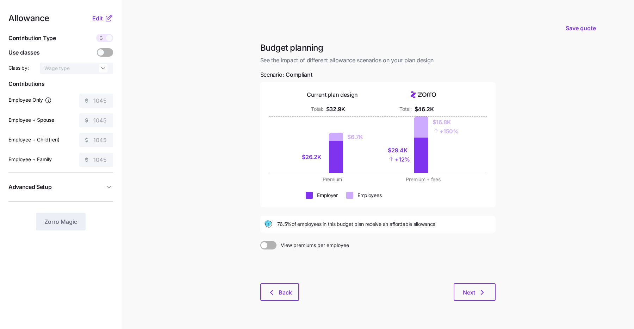
click at [143, 73] on main "Save quote Budget planning See the impact of different allowance scenarios on y…" at bounding box center [317, 173] width 634 height 346
click at [98, 18] on span "Edit" at bounding box center [97, 18] width 11 height 8
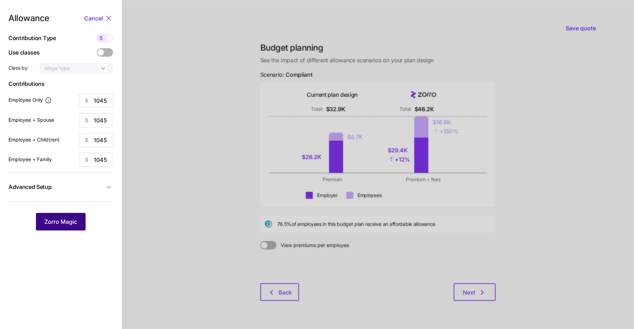
click at [74, 215] on button "Zorro Magic" at bounding box center [61, 222] width 50 height 18
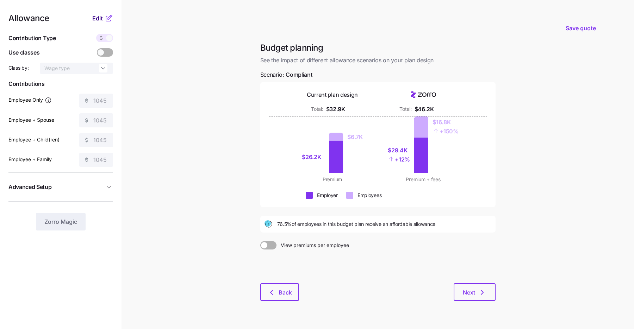
click at [102, 18] on span "Edit" at bounding box center [97, 18] width 11 height 8
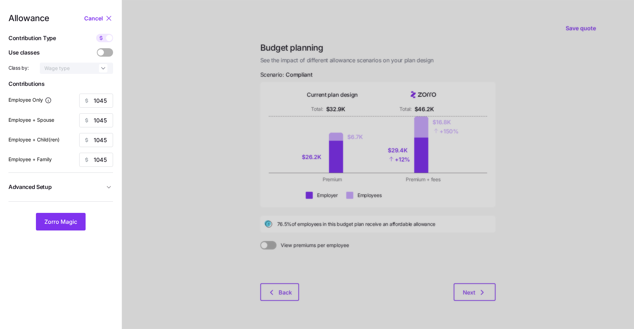
click at [105, 39] on span at bounding box center [101, 38] width 10 height 8
click at [96, 34] on input "checkbox" at bounding box center [96, 34] width 0 height 0
type input "71"
type input "35"
type input "43"
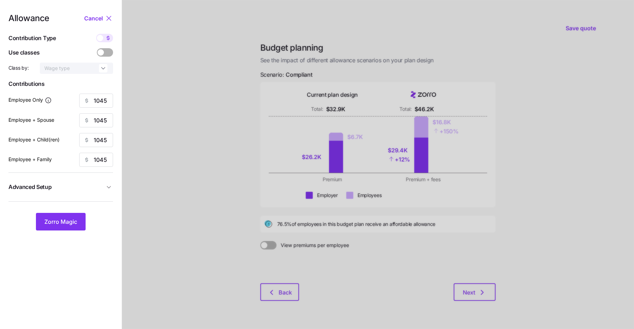
type input "27"
click at [102, 37] on span at bounding box center [100, 38] width 6 height 6
click at [96, 34] on input "checkbox" at bounding box center [96, 34] width 0 height 0
type input "1045"
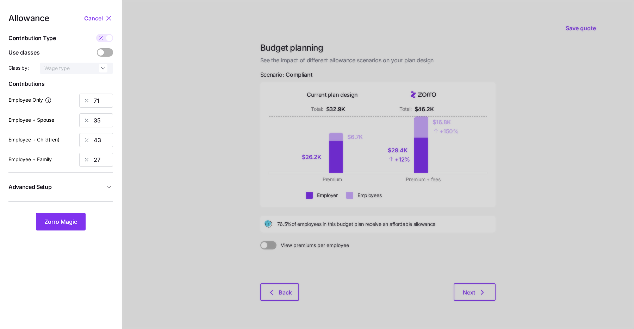
type input "1045"
click at [102, 101] on input "1045" at bounding box center [96, 101] width 34 height 14
type input "1100"
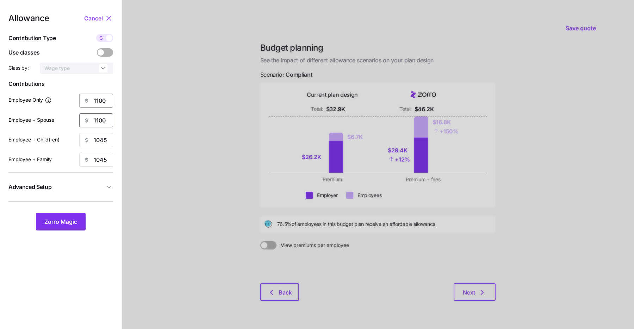
type input "1100"
click at [77, 214] on button "Zorro Magic" at bounding box center [61, 222] width 50 height 18
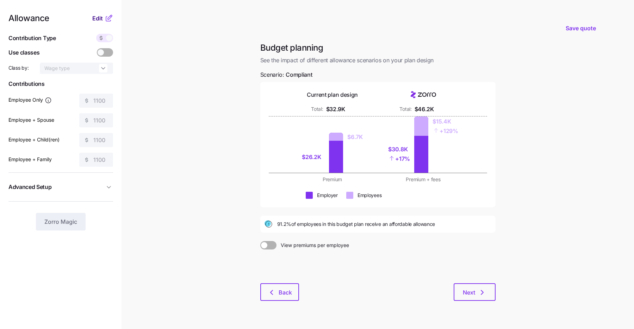
click at [101, 16] on span "Edit" at bounding box center [97, 18] width 11 height 8
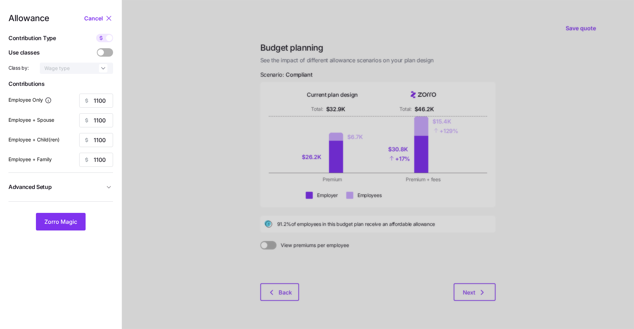
click at [102, 37] on icon at bounding box center [101, 38] width 6 height 6
click at [96, 34] on input "checkbox" at bounding box center [96, 34] width 0 height 0
type input "75"
type input "37"
type input "45"
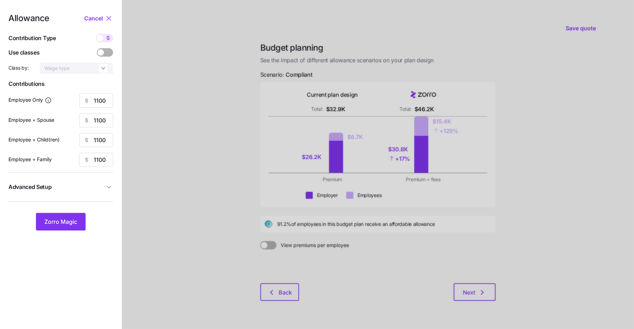
type input "28"
click at [94, 21] on span "Cancel" at bounding box center [93, 18] width 19 height 8
type input "1100"
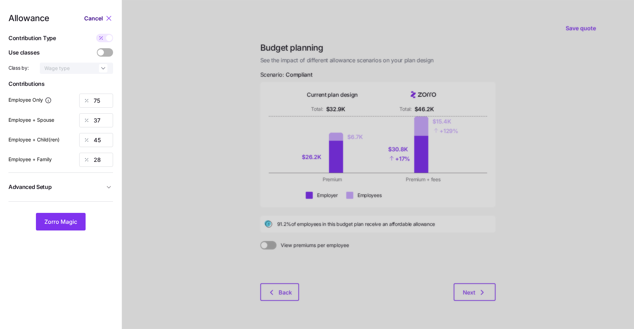
type input "1100"
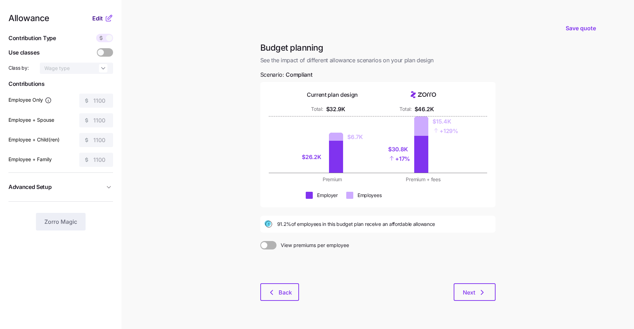
click at [100, 16] on span "Edit" at bounding box center [97, 18] width 11 height 8
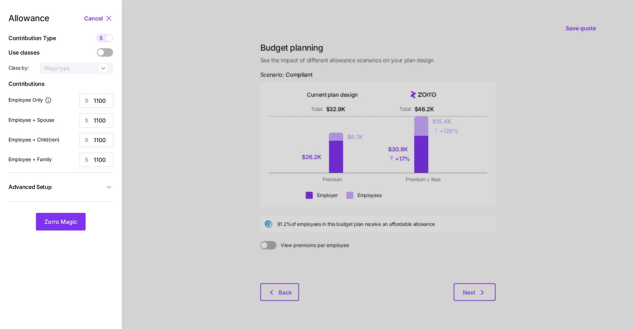
click at [106, 40] on span at bounding box center [101, 38] width 10 height 8
click at [96, 34] on input "checkbox" at bounding box center [96, 34] width 0 height 0
type input "75"
type input "37"
type input "45"
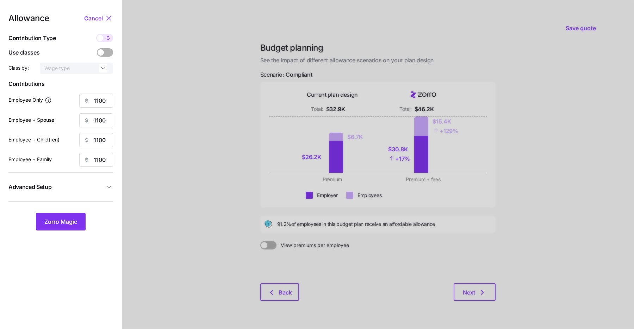
type input "28"
click at [96, 100] on input "75" at bounding box center [96, 101] width 34 height 14
click at [103, 36] on span at bounding box center [108, 38] width 10 height 8
click at [96, 34] on input "checkbox" at bounding box center [96, 34] width 0 height 0
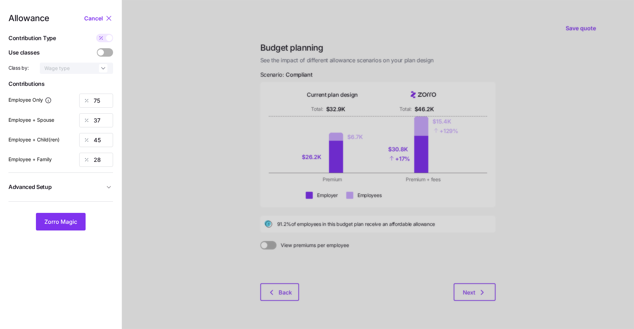
type input "1100"
click at [100, 103] on input "1100" at bounding box center [96, 101] width 34 height 14
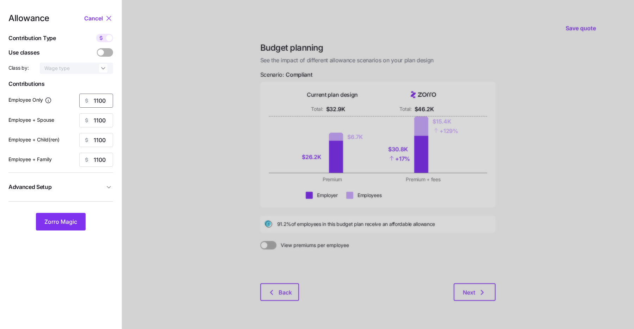
click at [100, 103] on input "1100" at bounding box center [96, 101] width 34 height 14
type input "1250"
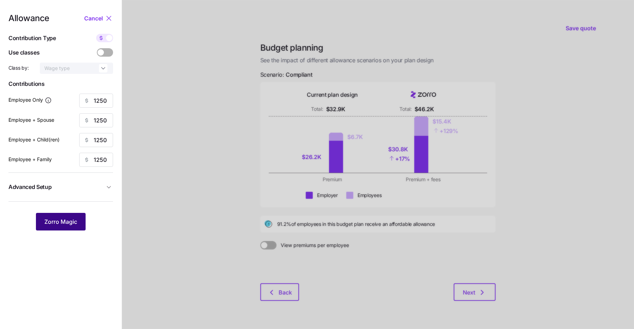
click at [69, 224] on span "Zorro Magic" at bounding box center [60, 222] width 33 height 8
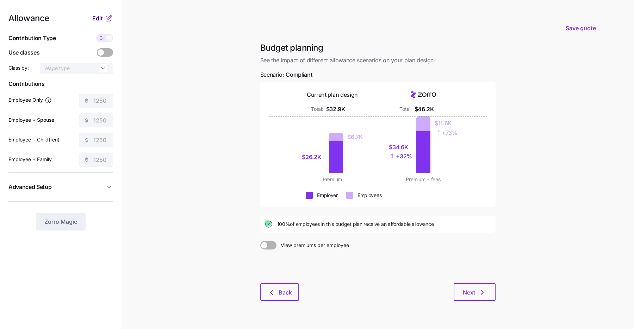
click at [96, 15] on span "Edit" at bounding box center [97, 18] width 11 height 8
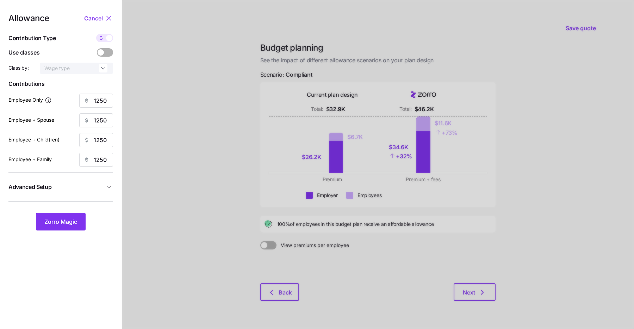
click at [101, 39] on icon at bounding box center [101, 38] width 6 height 6
click at [96, 34] on input "checkbox" at bounding box center [96, 34] width 0 height 0
type input "85"
type input "42"
type input "51"
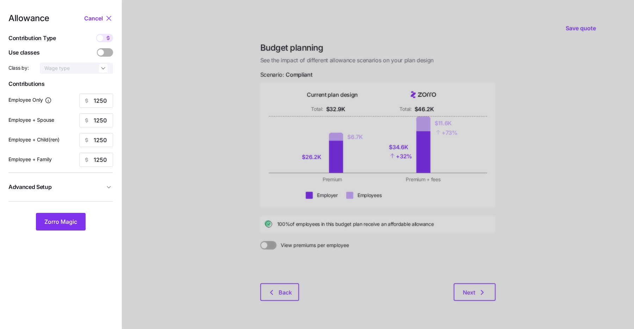
type input "32"
click at [54, 223] on span "Zorro Magic" at bounding box center [60, 222] width 33 height 8
